Goal: Information Seeking & Learning: Learn about a topic

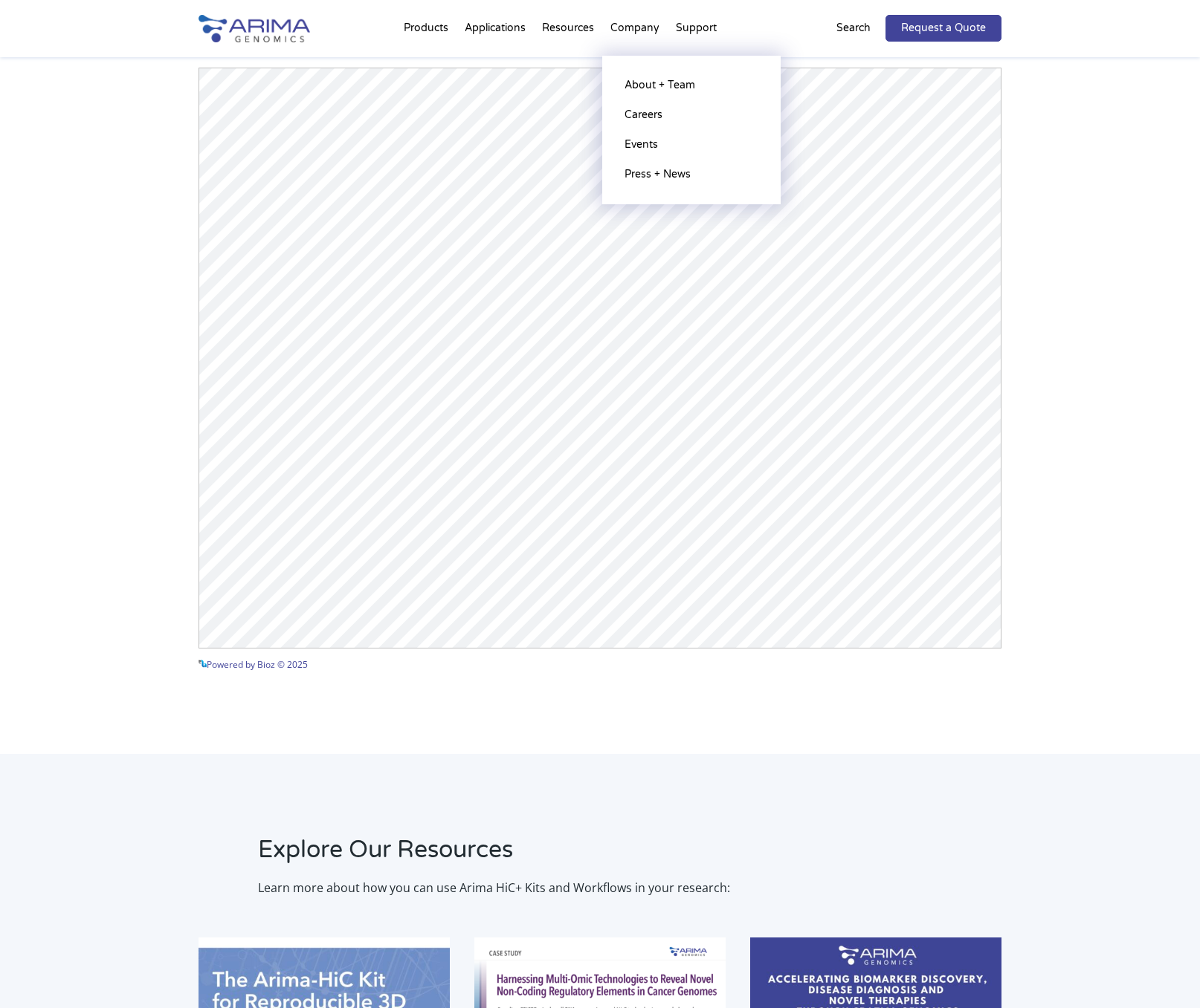
scroll to position [2067, 0]
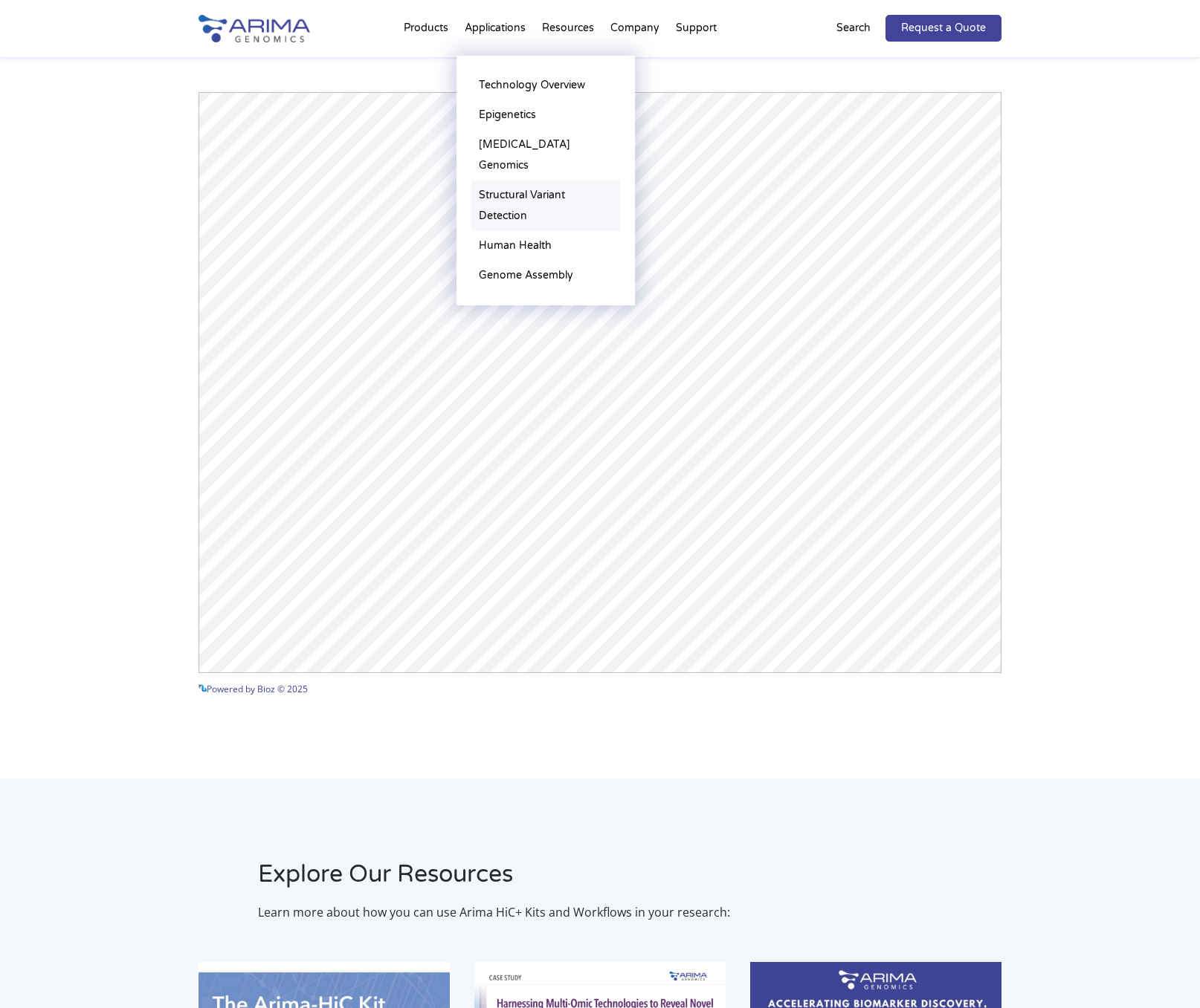
click at [513, 180] on link "Structural Variant Detection" at bounding box center [545, 205] width 148 height 51
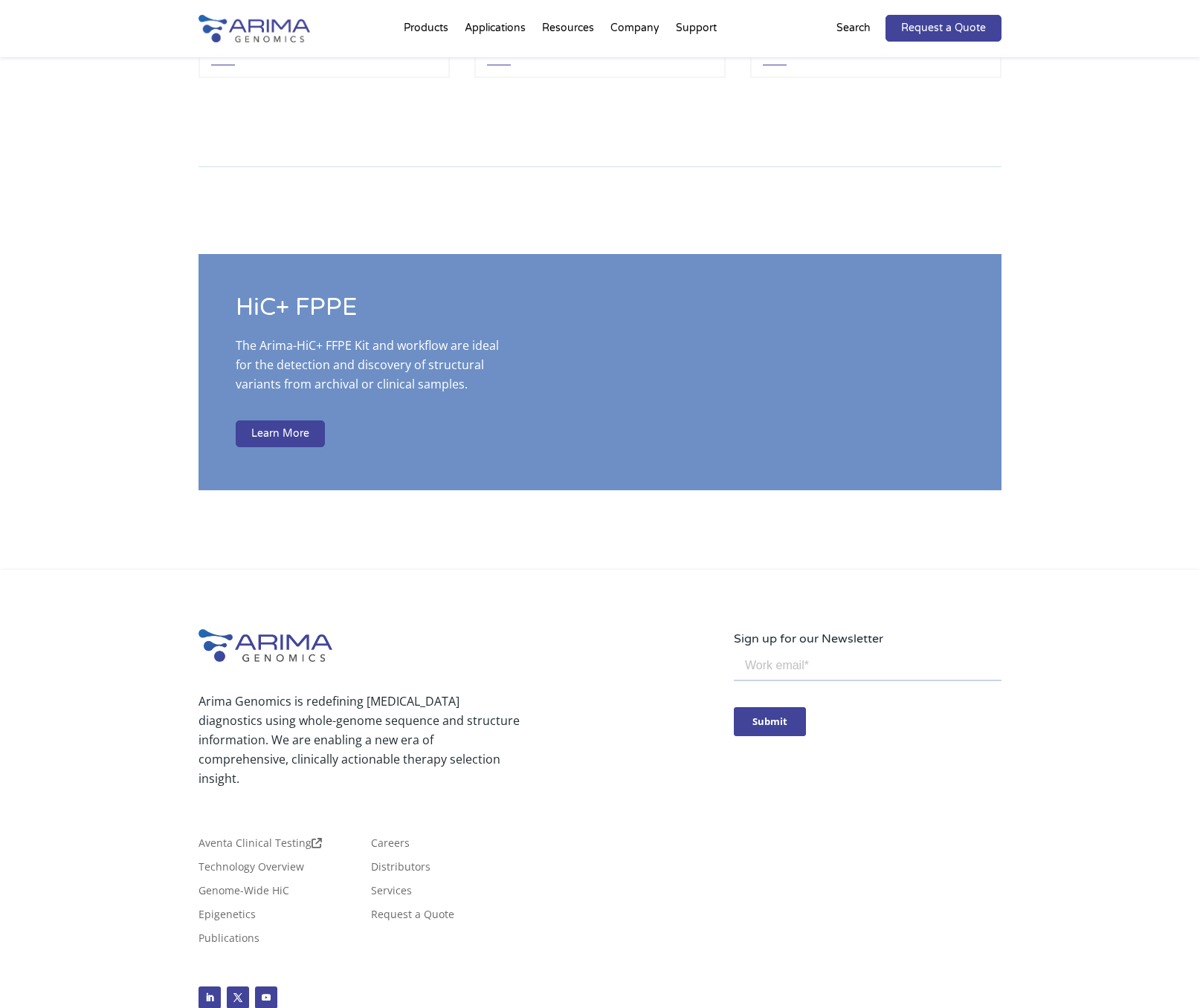
scroll to position [3622, 0]
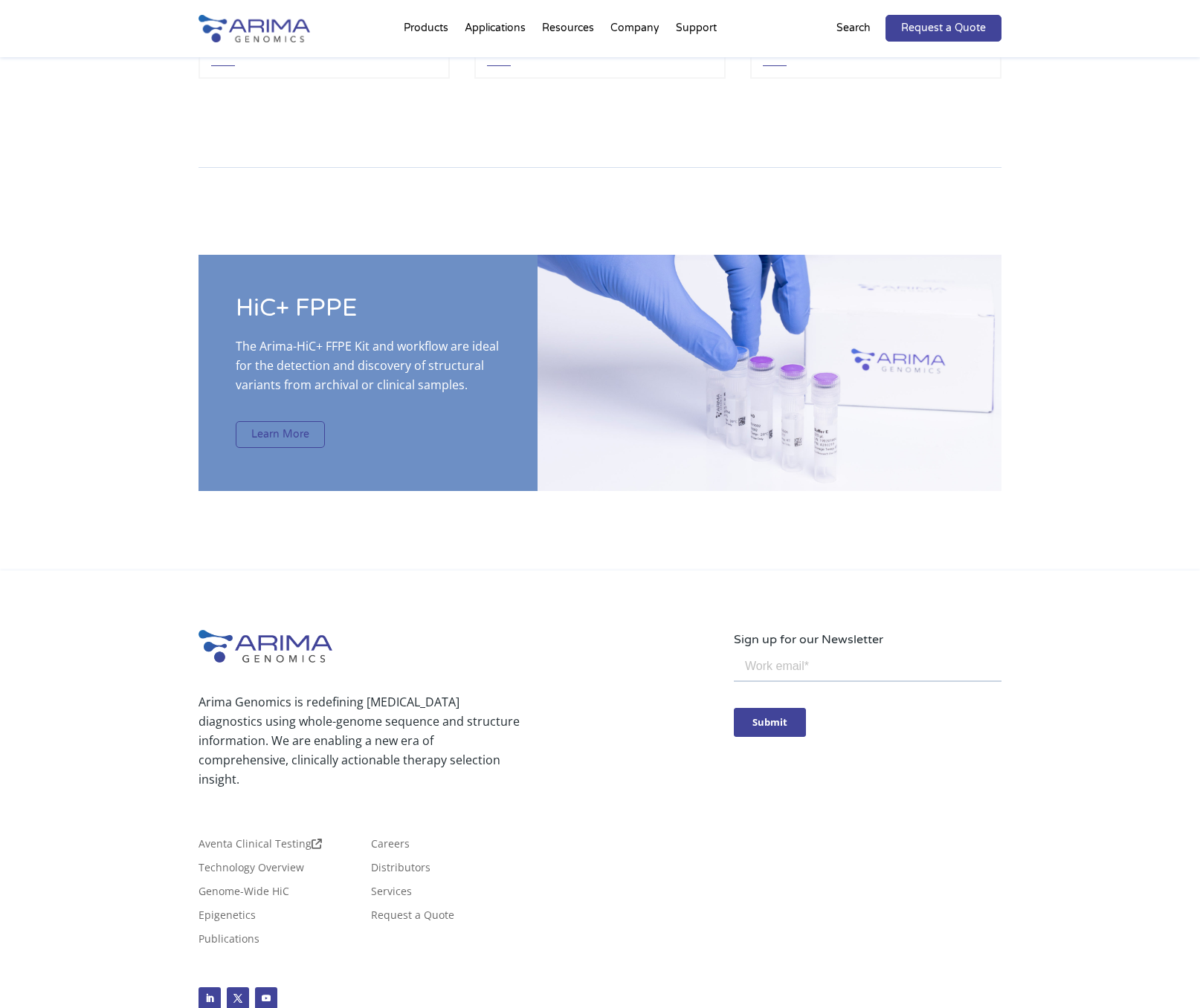
click at [294, 428] on link "Learn More" at bounding box center [280, 434] width 89 height 26
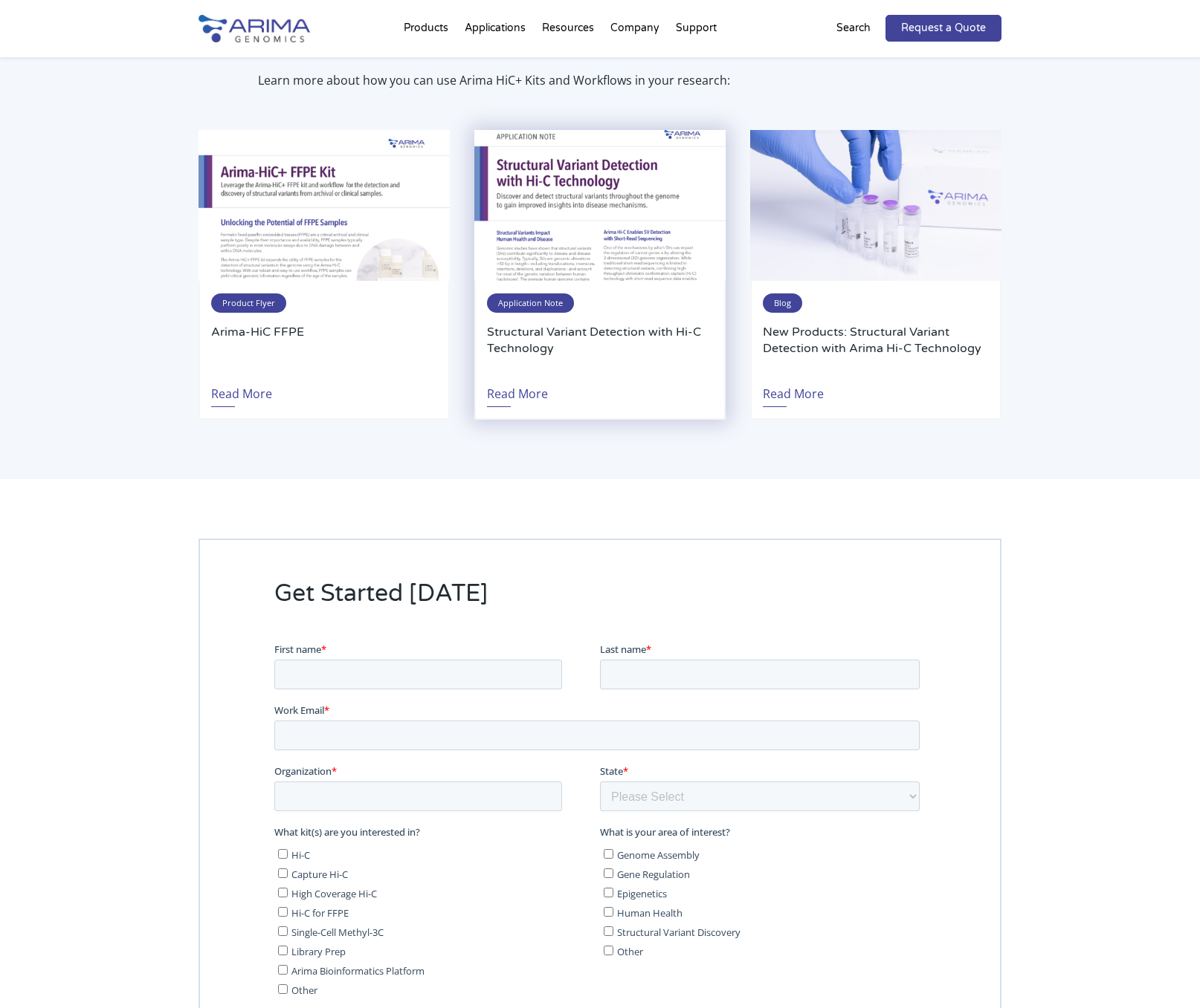
scroll to position [2853, 0]
click at [530, 293] on span "Application Note" at bounding box center [530, 302] width 87 height 19
click at [529, 374] on link "Read More" at bounding box center [517, 389] width 61 height 34
